Goal: Task Accomplishment & Management: Manage account settings

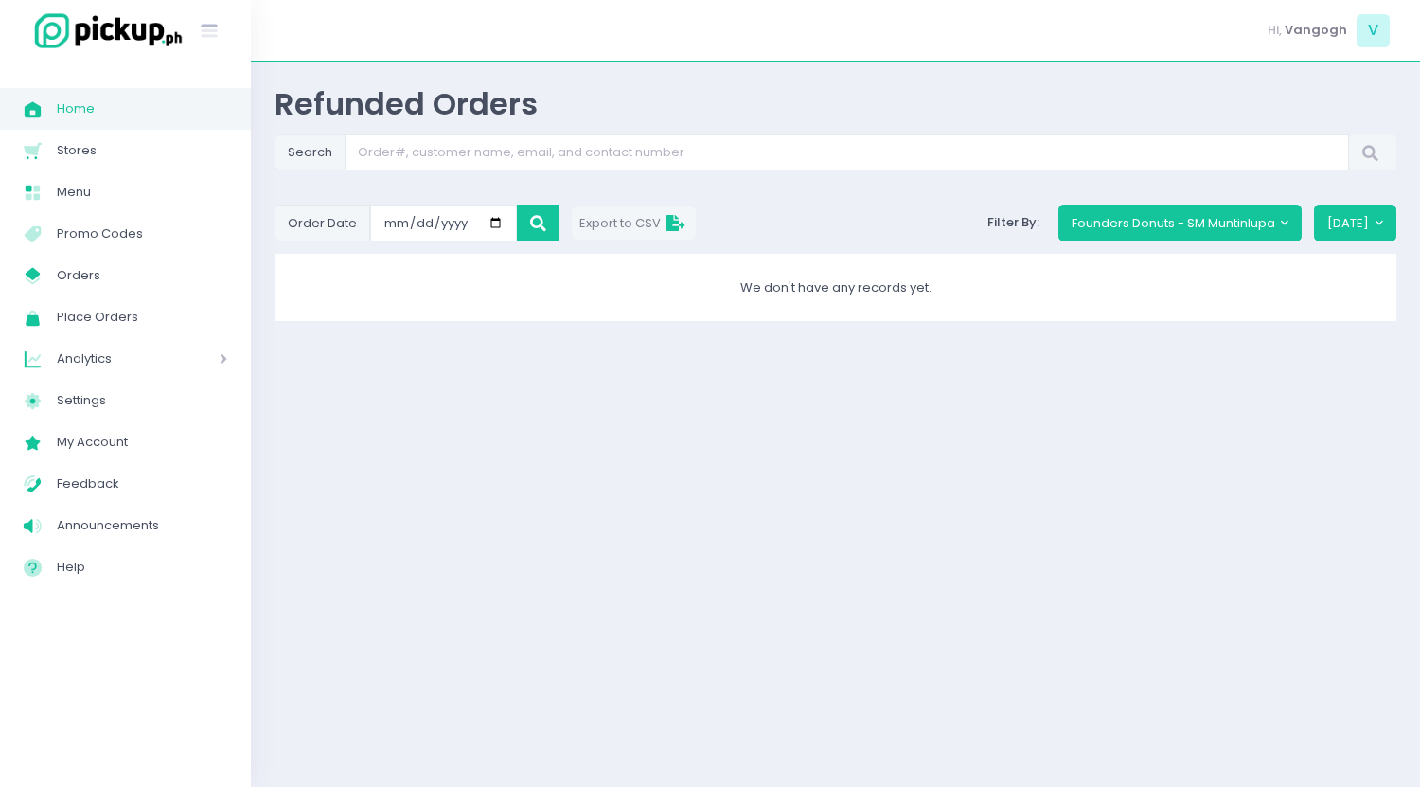
click at [115, 105] on span "Home" at bounding box center [142, 109] width 170 height 25
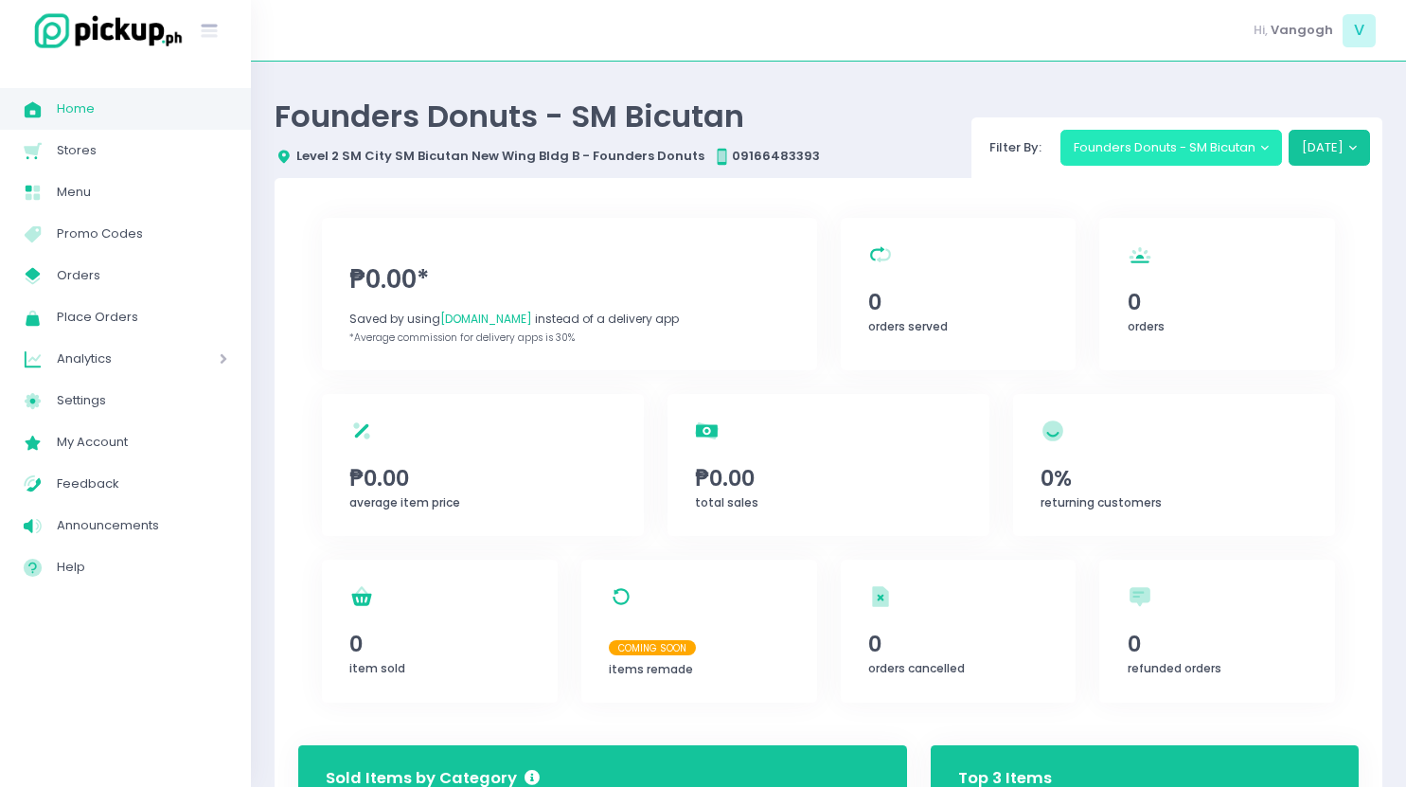
click at [1169, 146] on button "Founders Donuts - SM Bicutan" at bounding box center [1171, 148] width 222 height 36
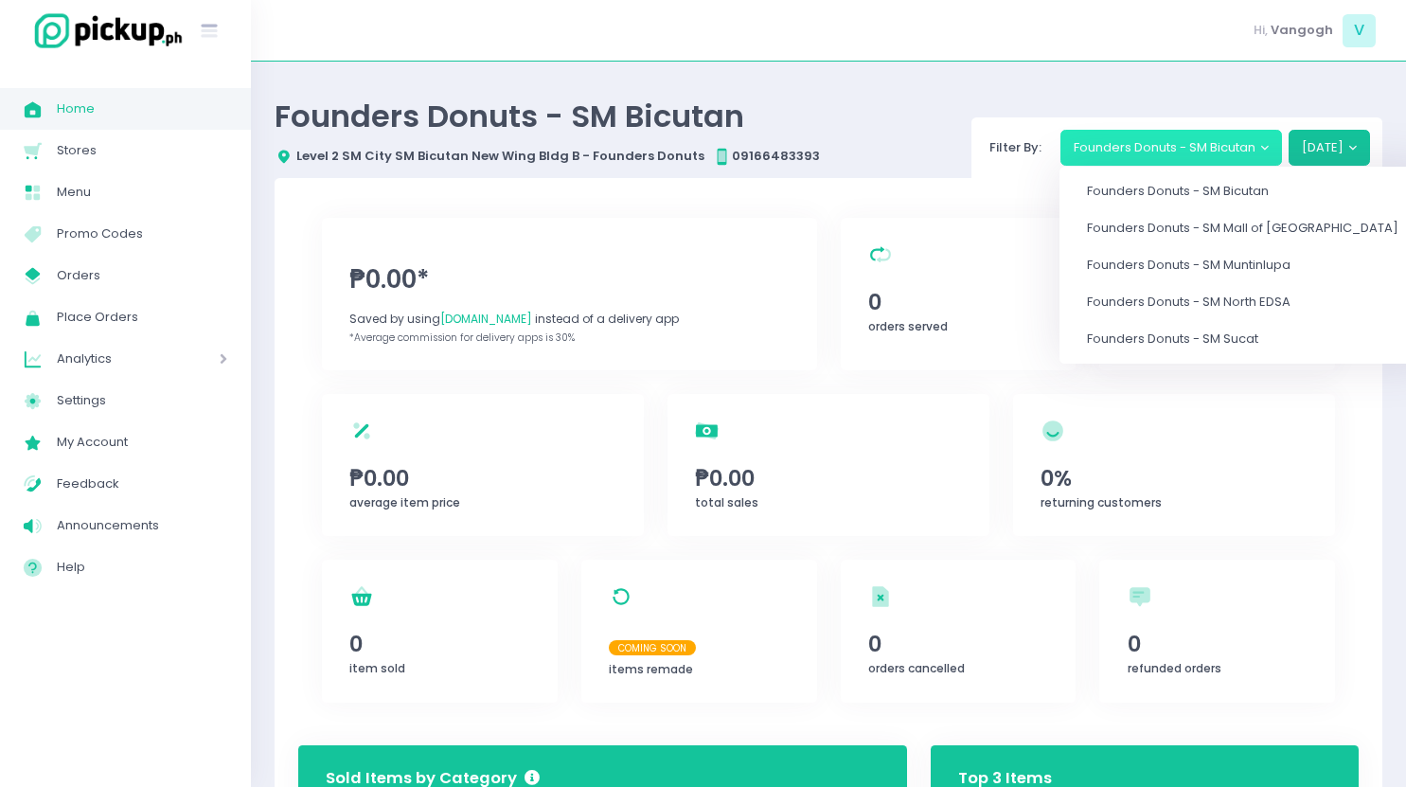
click at [1169, 146] on button "Founders Donuts - SM Bicutan" at bounding box center [1171, 148] width 222 height 36
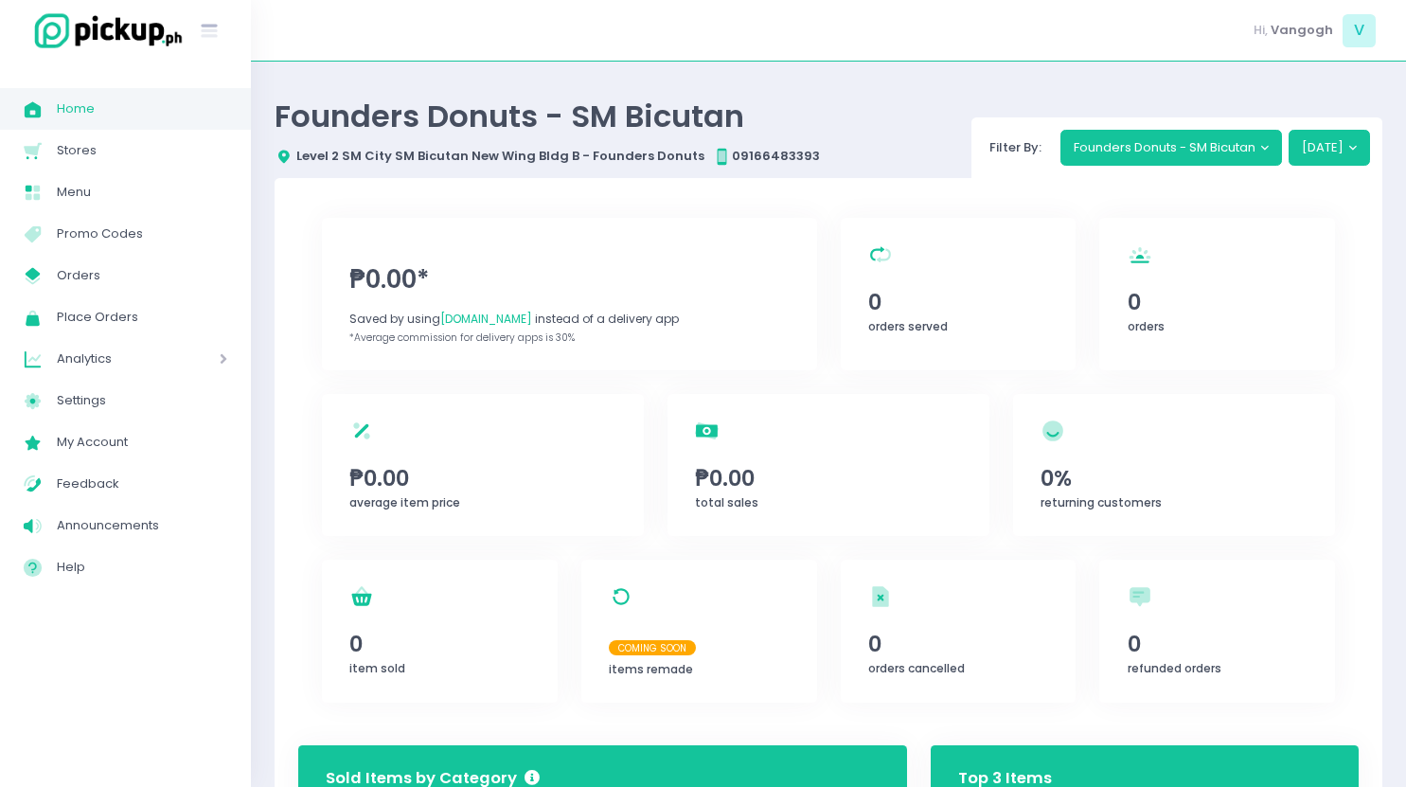
click at [80, 102] on span "Home" at bounding box center [142, 109] width 170 height 25
click at [1200, 154] on button "Founders Donuts - SM Bicutan" at bounding box center [1171, 148] width 222 height 36
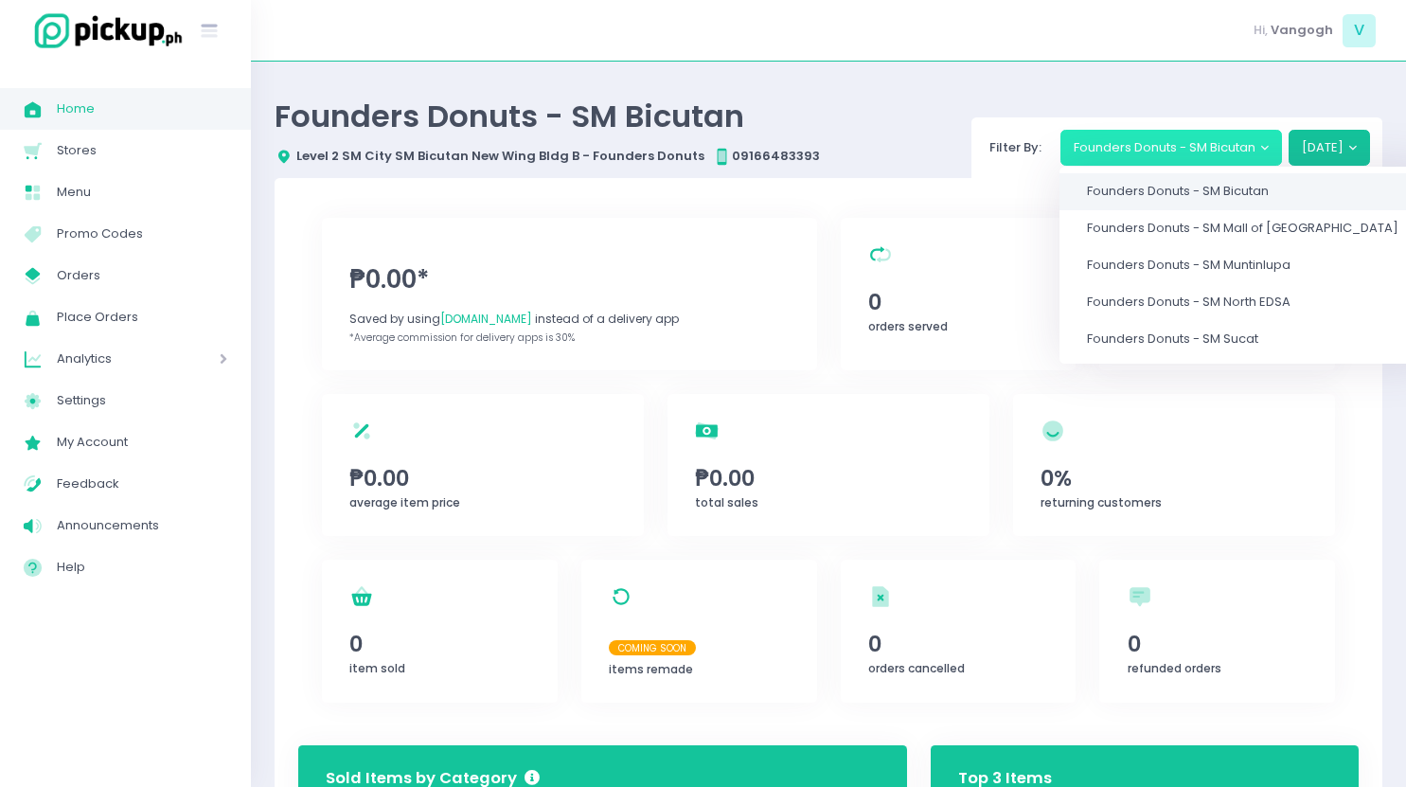
click at [1209, 186] on span "Founders Donuts - SM Bicutan" at bounding box center [1178, 192] width 182 height 18
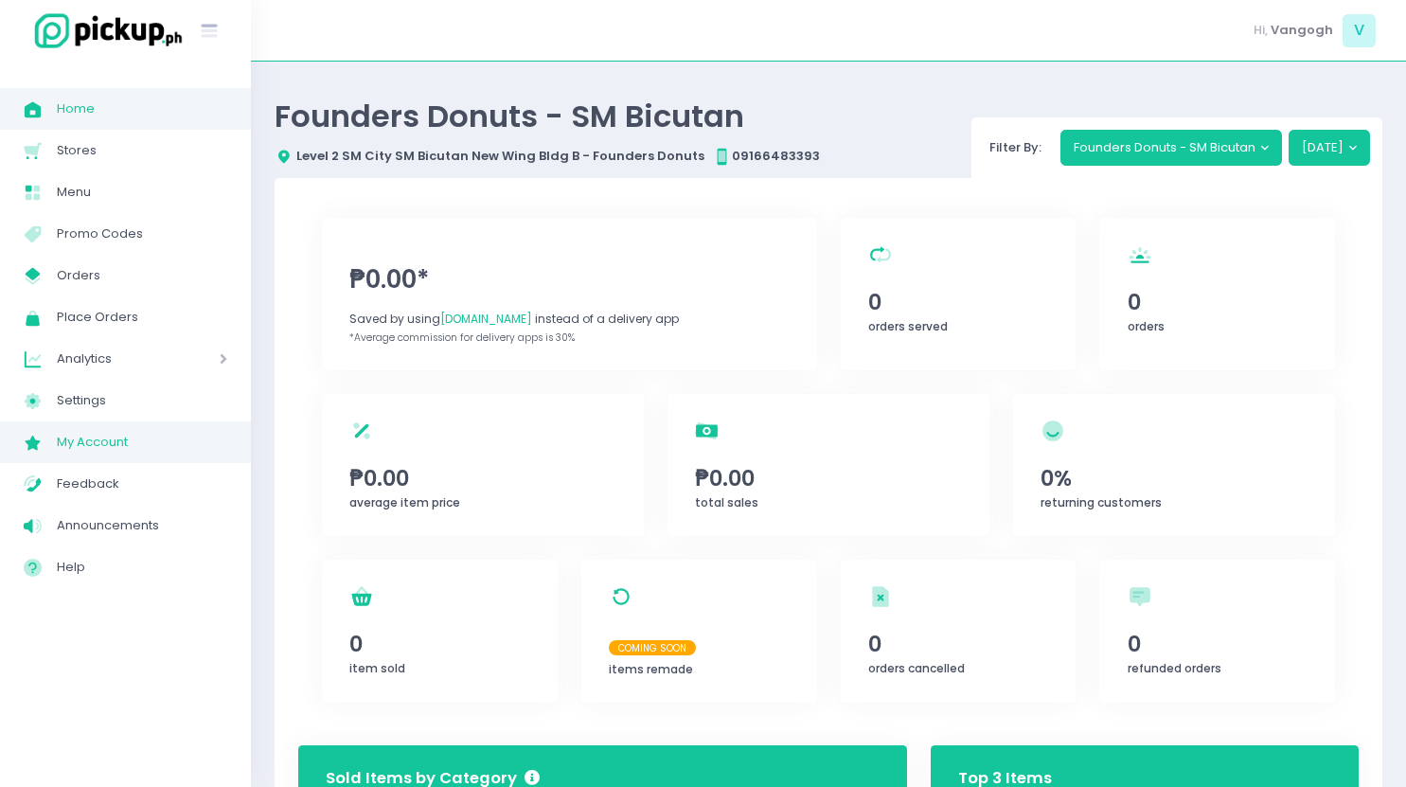
click at [129, 440] on span "My Account" at bounding box center [142, 442] width 170 height 25
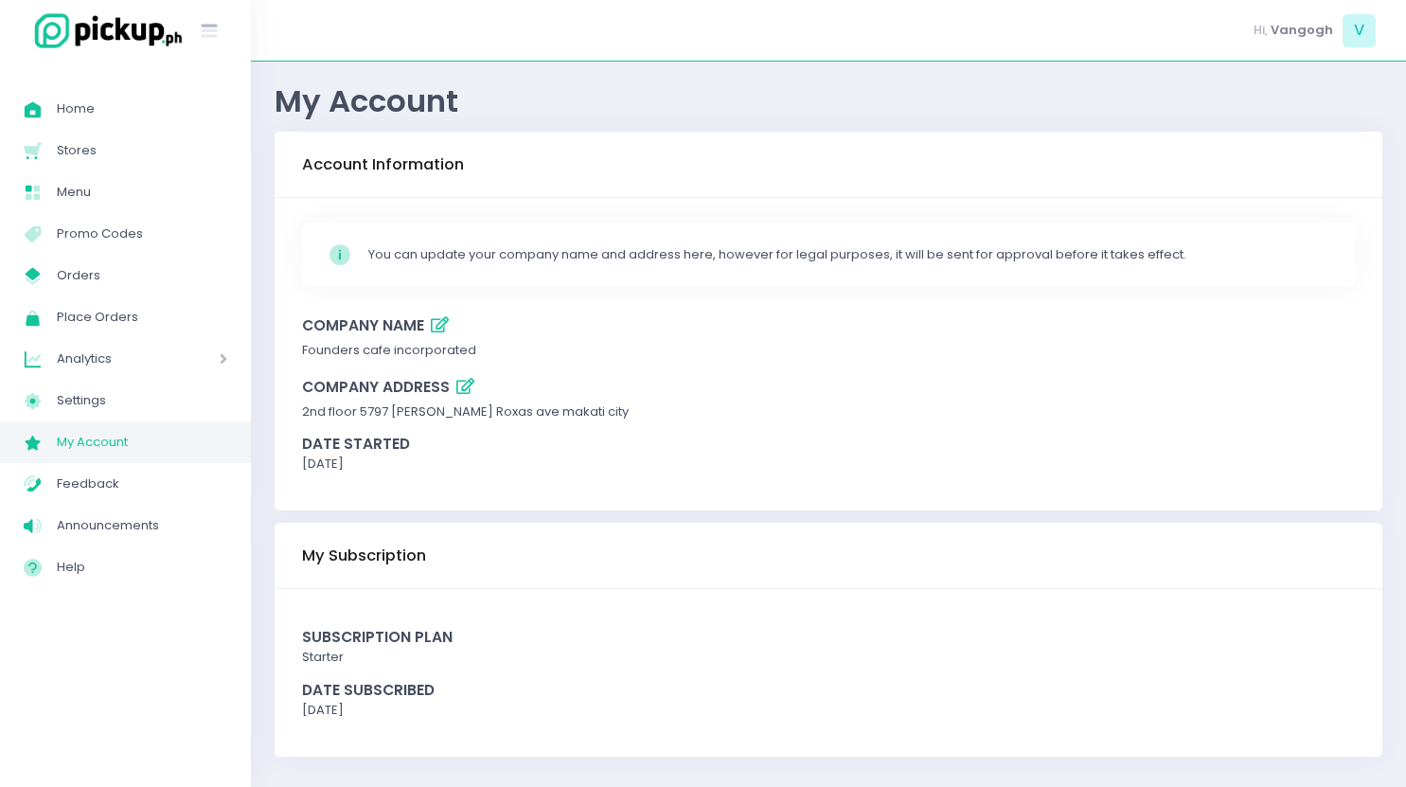
scroll to position [9, 0]
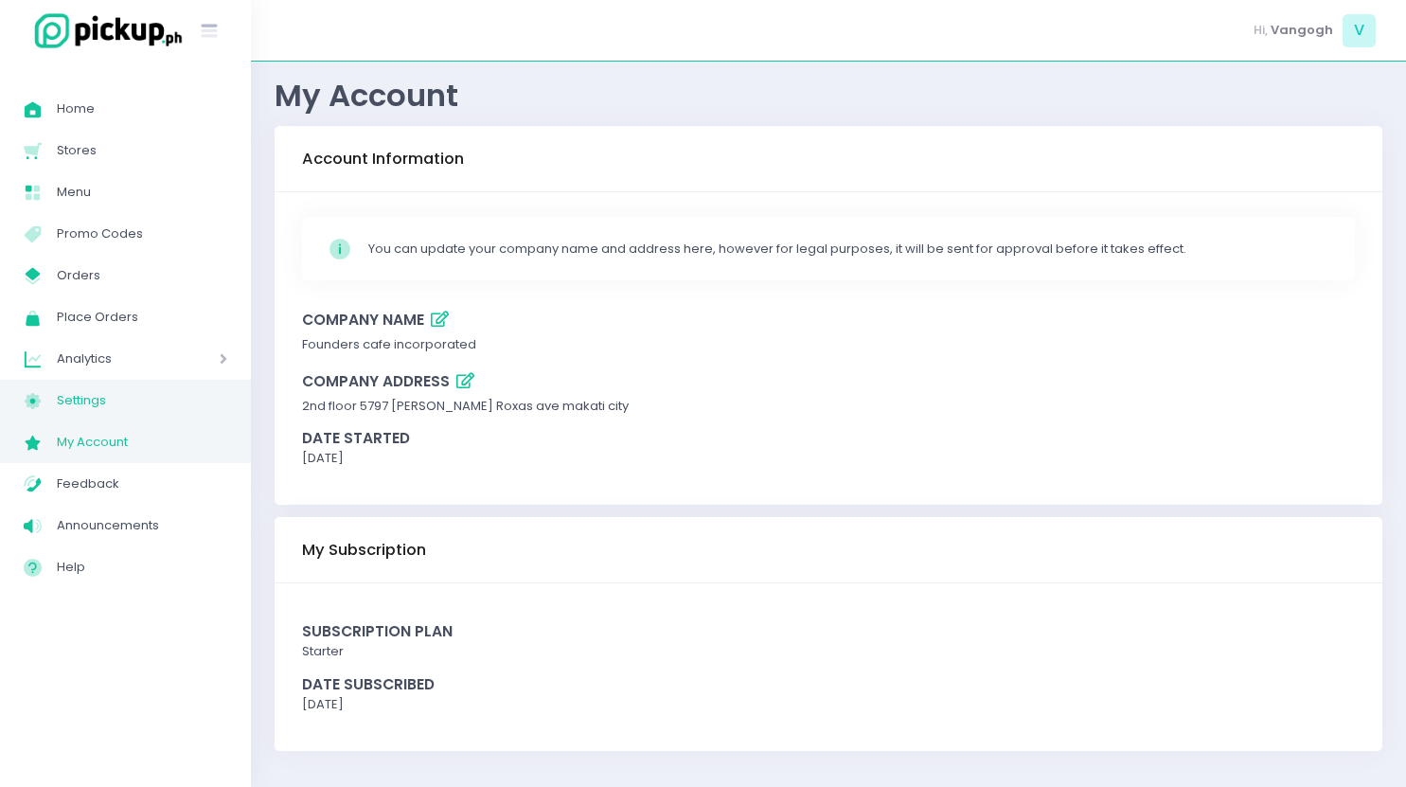
click at [84, 410] on span "Settings" at bounding box center [142, 400] width 170 height 25
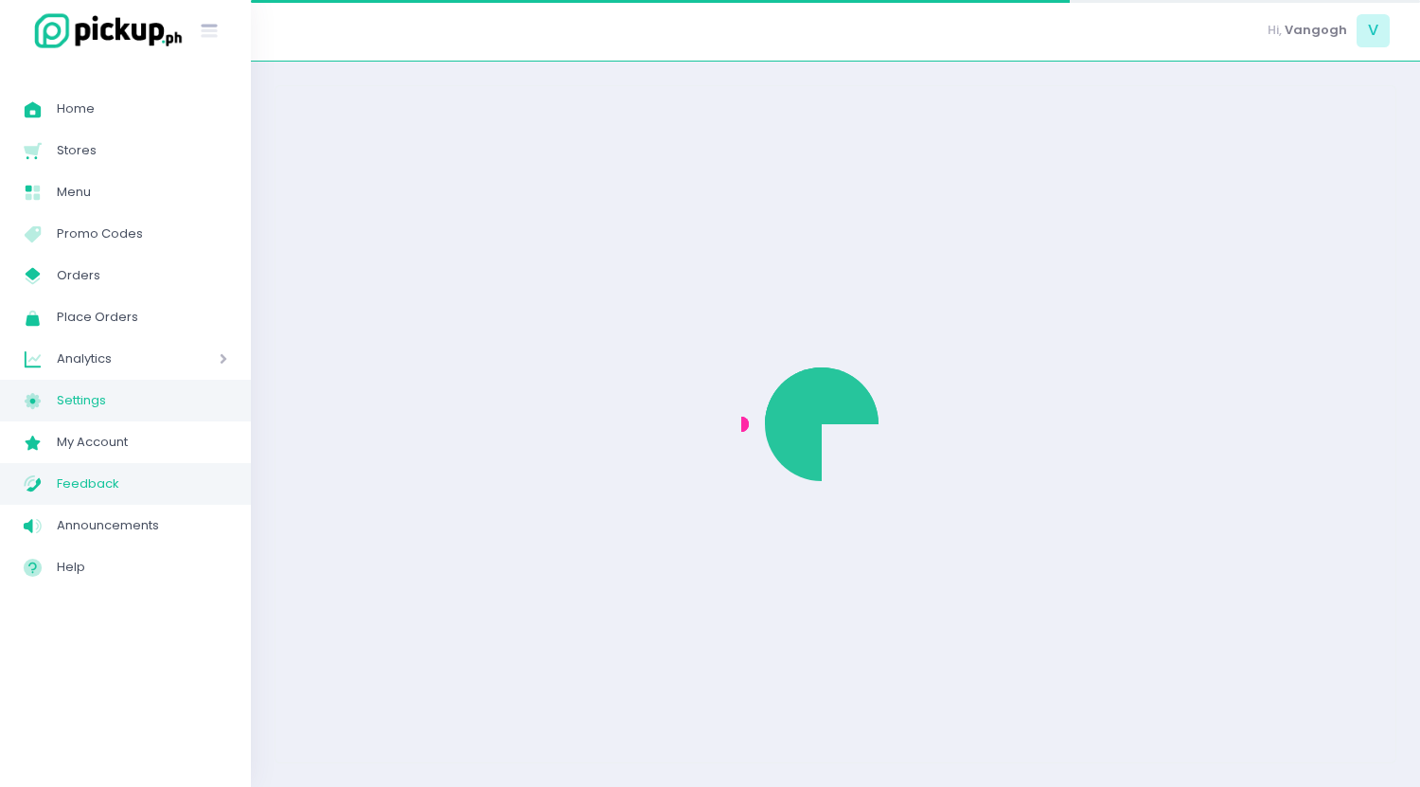
select select "active"
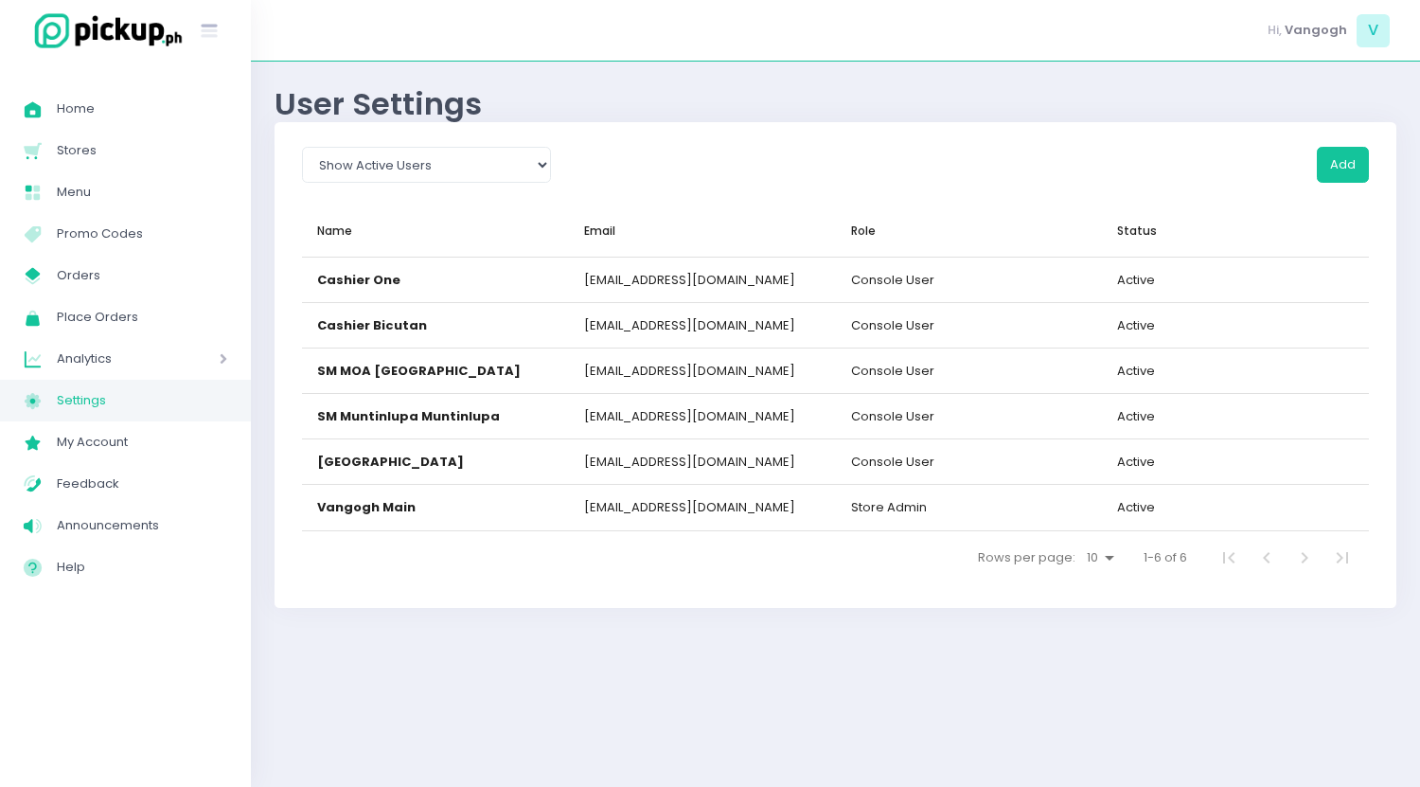
click at [312, 680] on div "User Settings Show All Show Active Users Show Inactive Users Add Name ▲ Email R…" at bounding box center [835, 424] width 1169 height 678
click at [1355, 153] on button "Add" at bounding box center [1343, 165] width 52 height 36
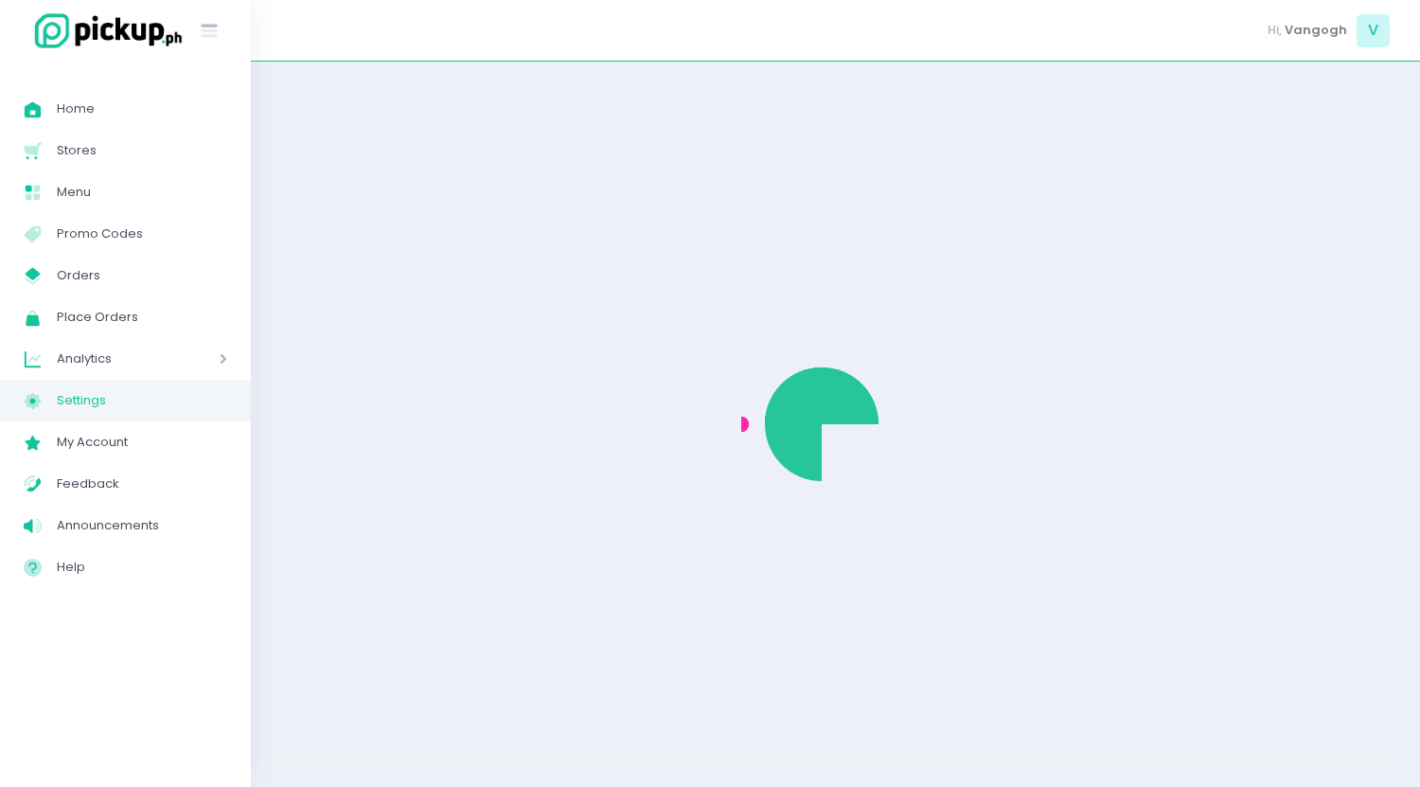
select select "active"
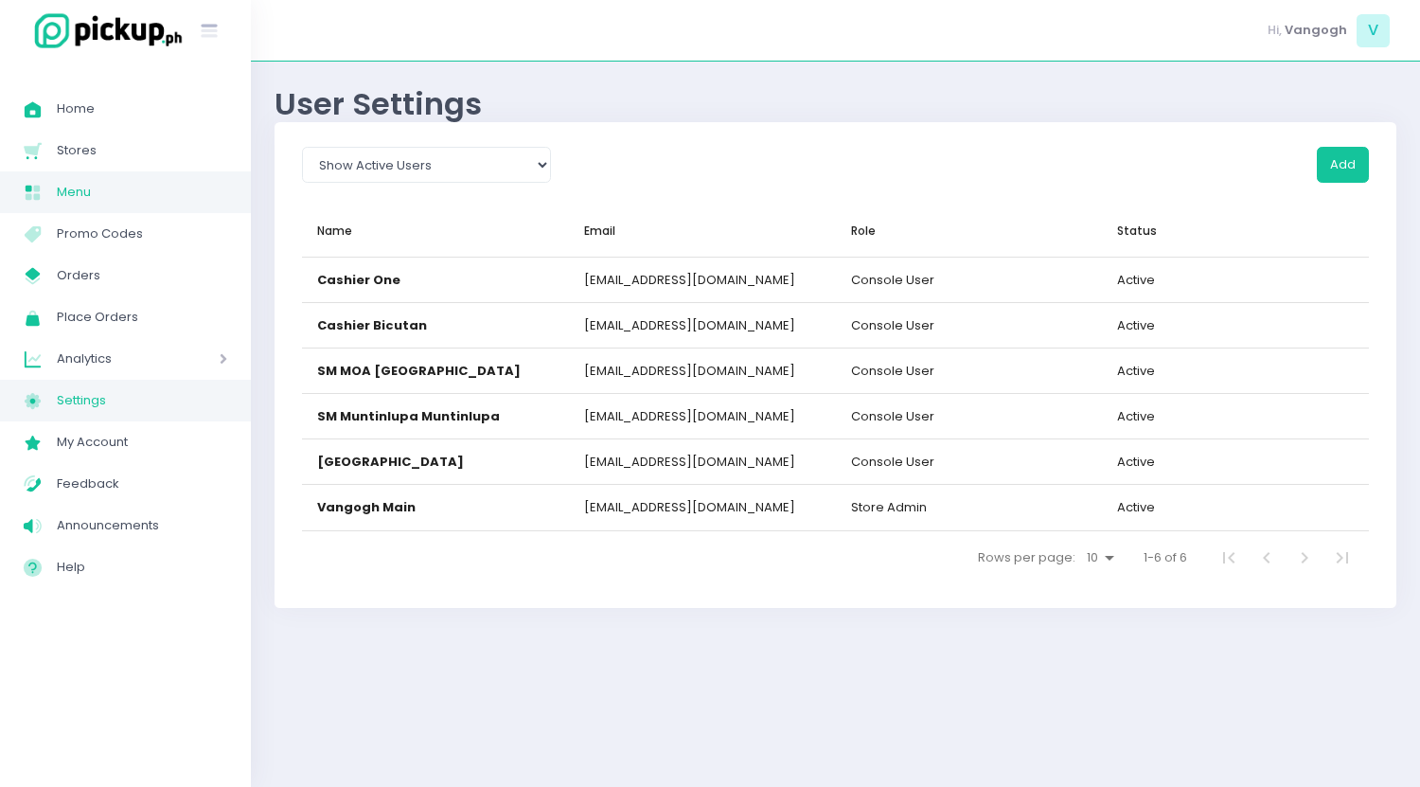
click at [77, 192] on span "Menu" at bounding box center [142, 192] width 170 height 25
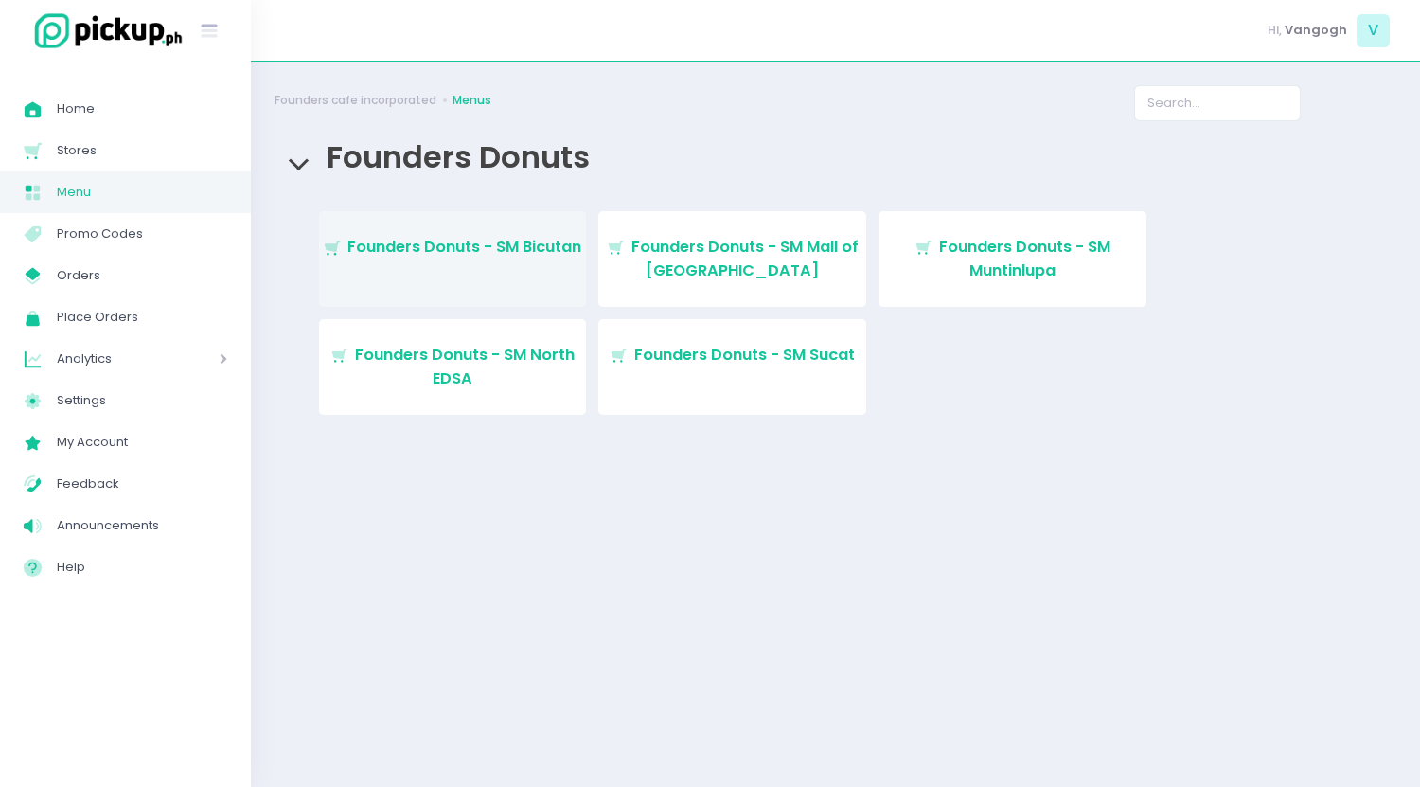
click at [538, 245] on span "Founders Donuts - SM Bicutan" at bounding box center [464, 247] width 234 height 22
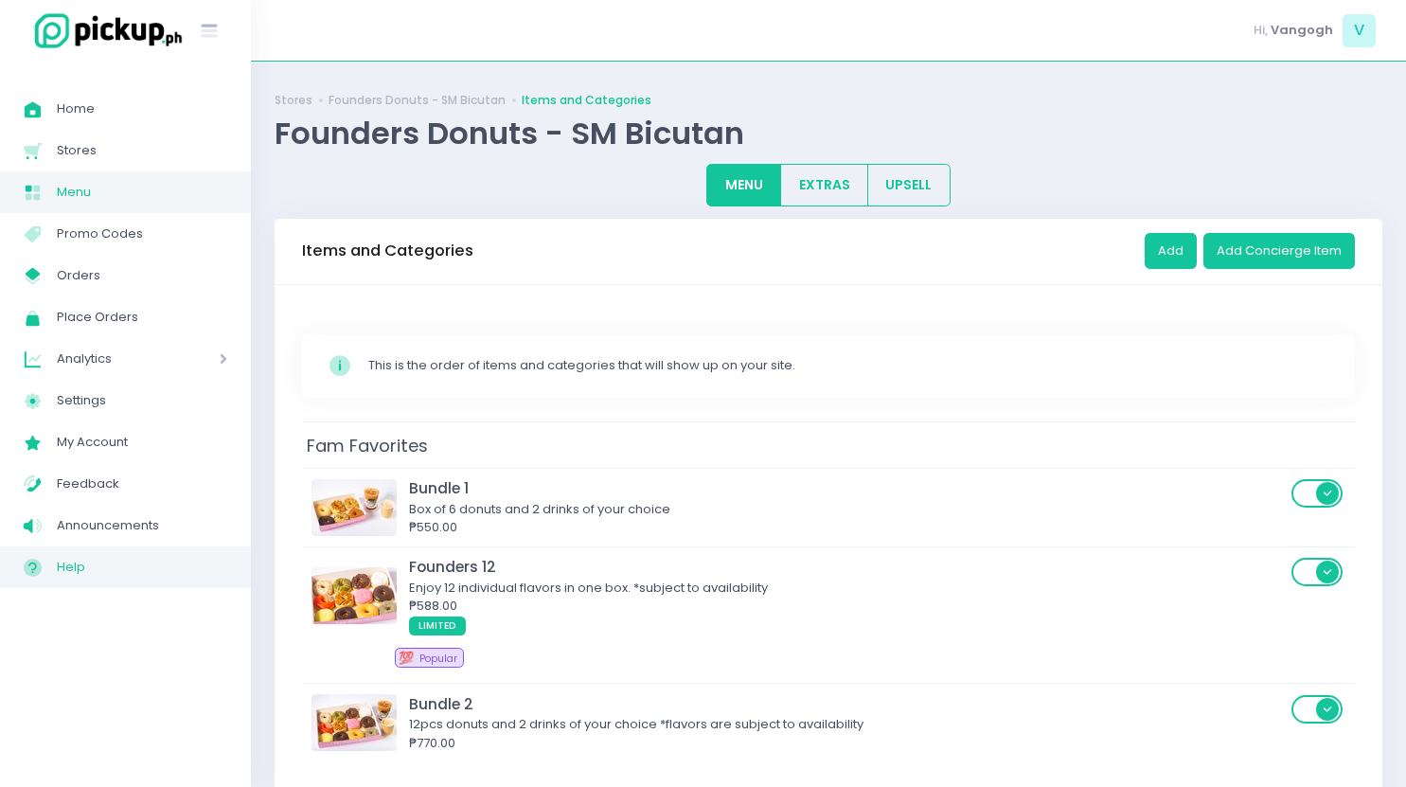
click at [141, 559] on span "Help" at bounding box center [142, 567] width 170 height 25
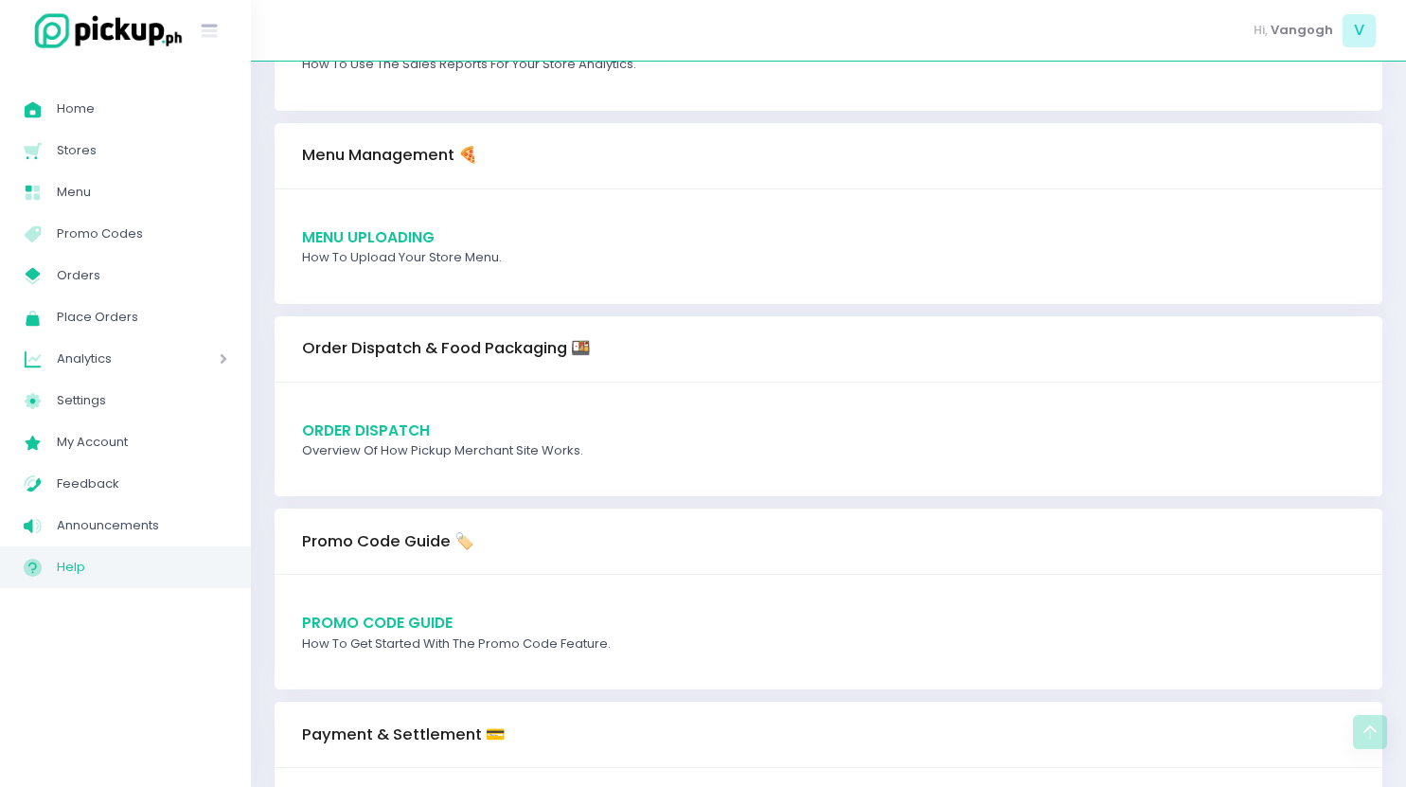
scroll to position [1514, 0]
